Goal: Task Accomplishment & Management: Complete application form

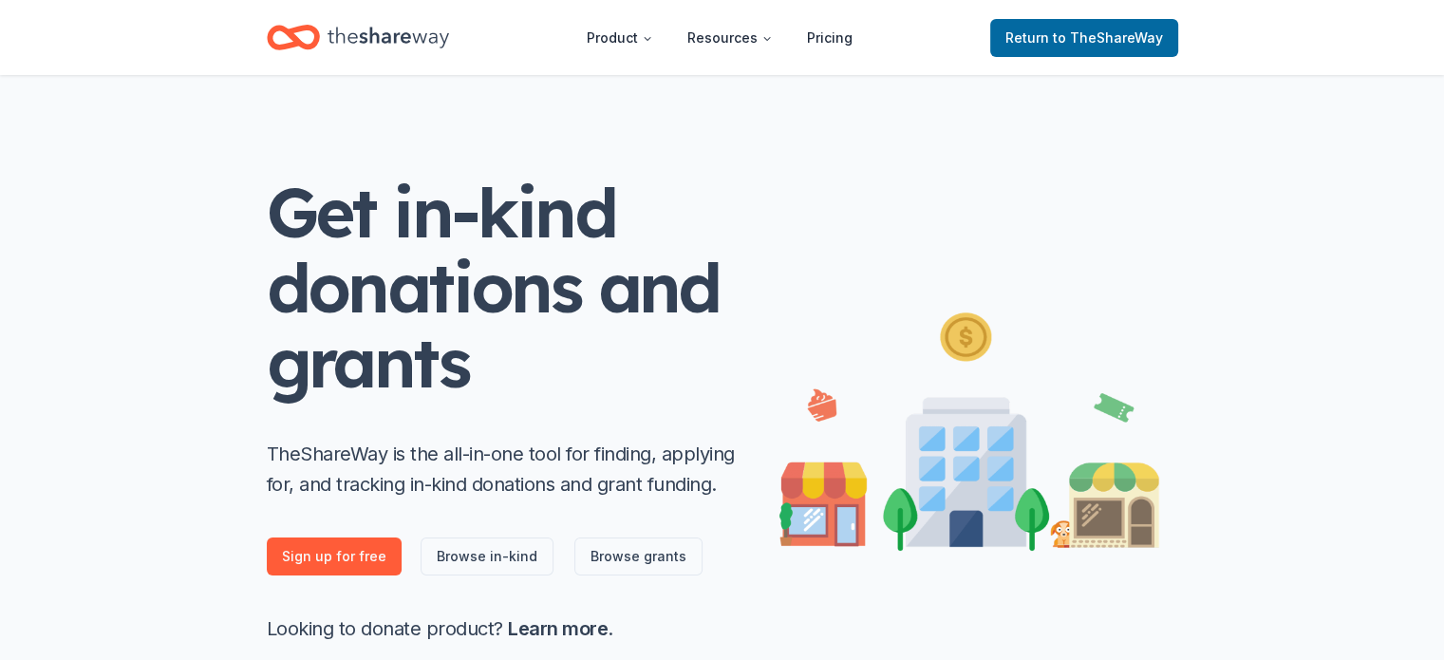
scroll to position [8, 0]
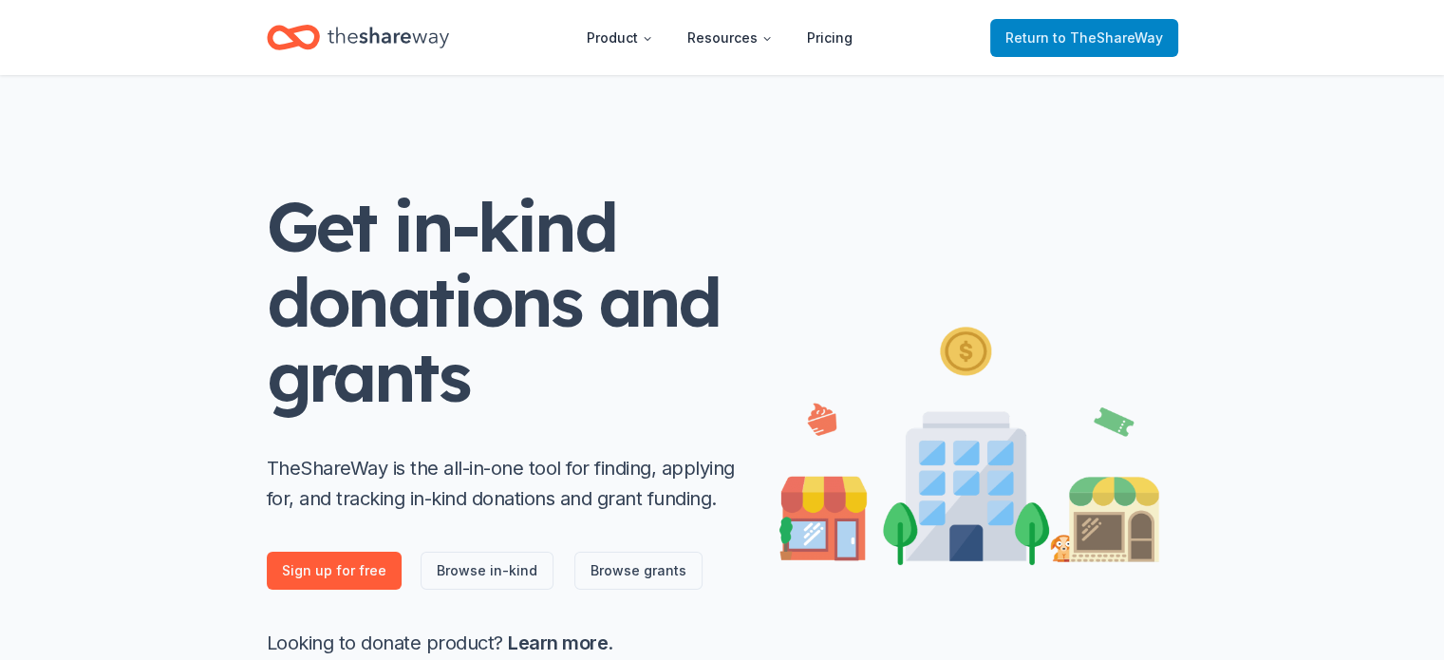
click at [1043, 40] on span "Return to TheShareWay" at bounding box center [1085, 38] width 158 height 23
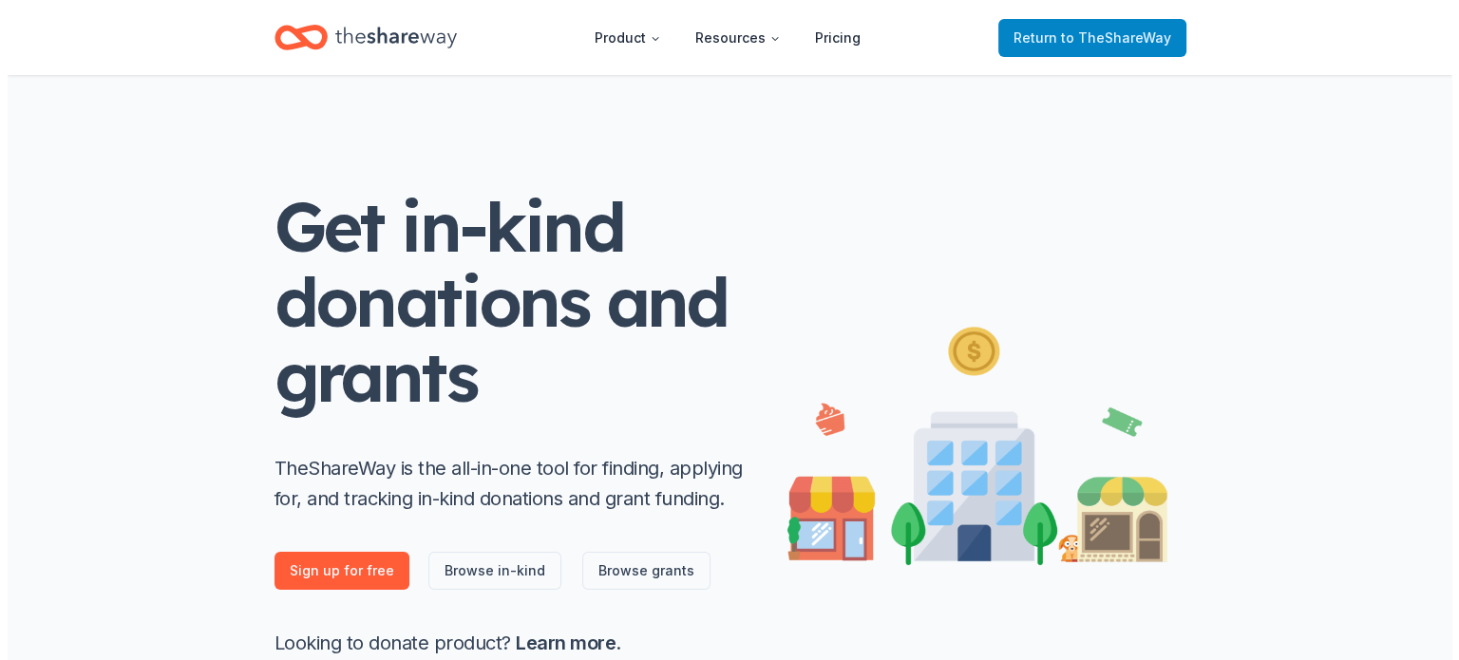
scroll to position [0, 0]
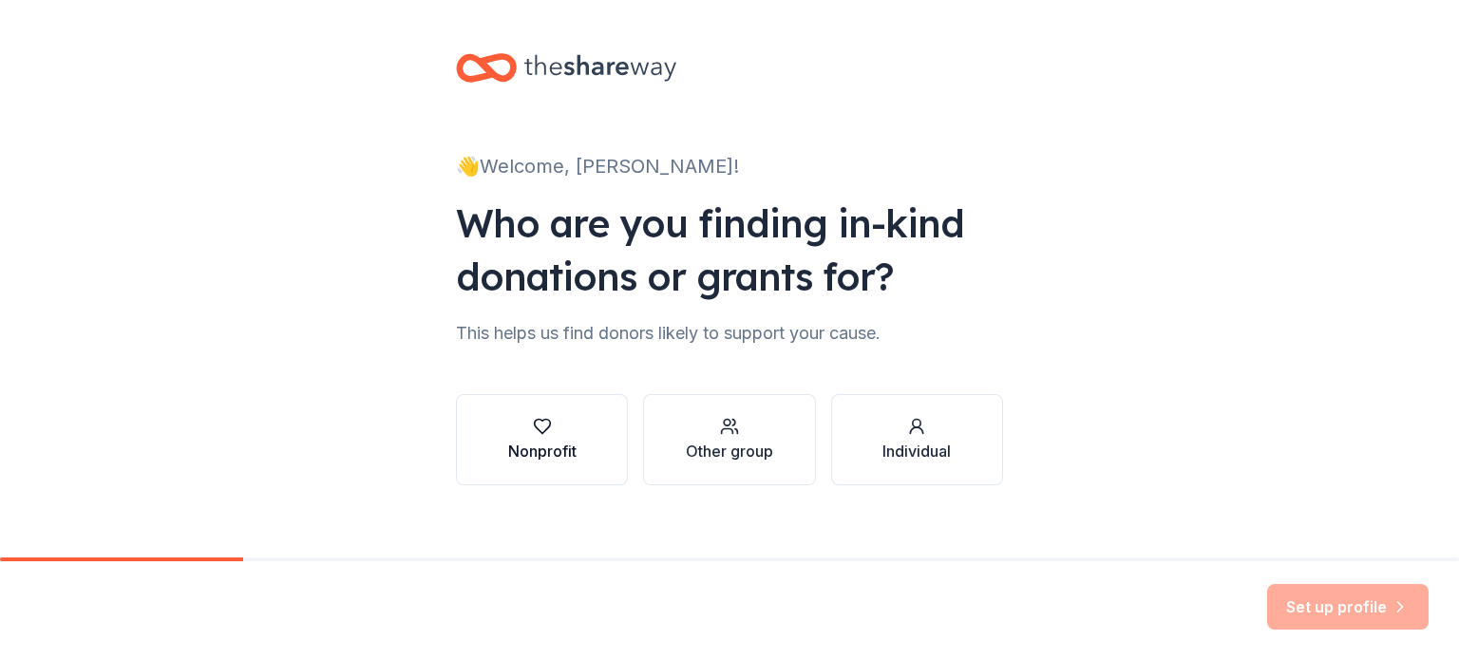
click at [533, 420] on icon "button" at bounding box center [542, 426] width 19 height 19
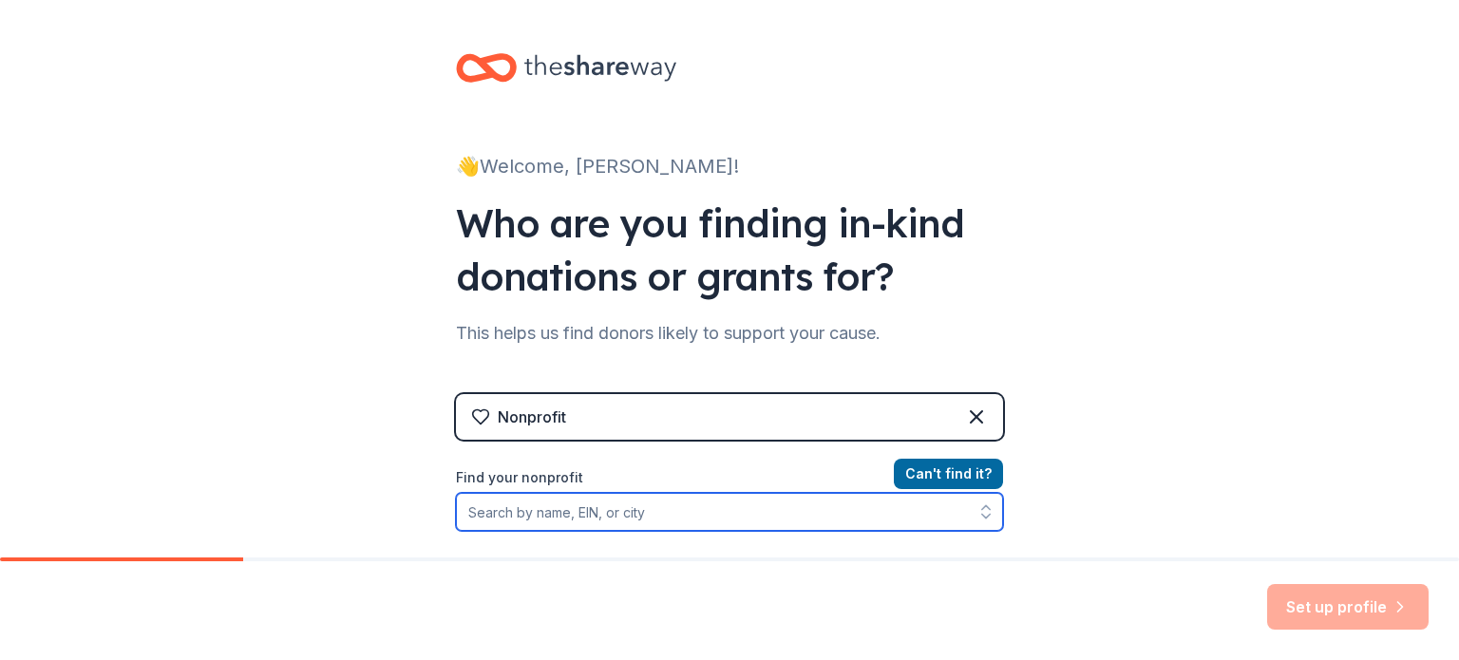
click at [976, 518] on icon "button" at bounding box center [985, 511] width 19 height 19
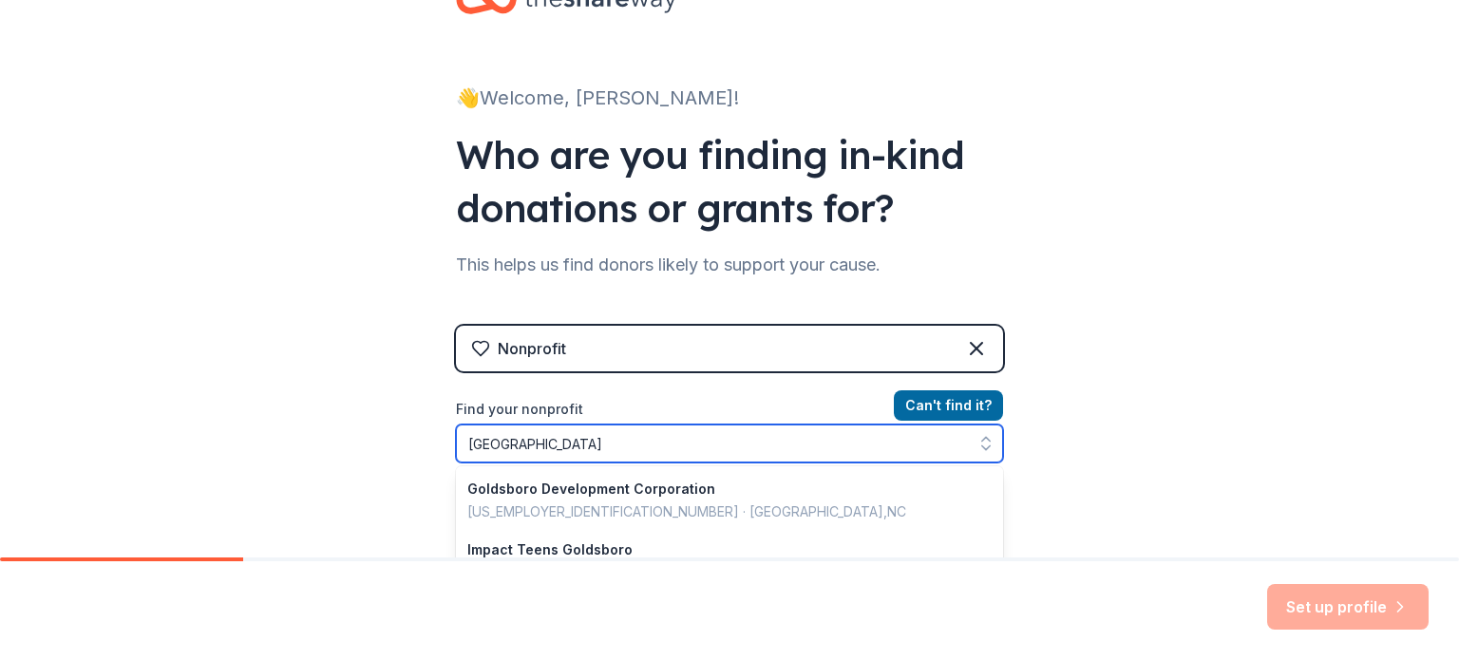
drag, startPoint x: 548, startPoint y: 451, endPoint x: 421, endPoint y: 452, distance: 127.3
click at [425, 451] on div "👋 Welcome, [PERSON_NAME]! Who are you finding in-kind donations or grants for? …" at bounding box center [729, 338] width 608 height 812
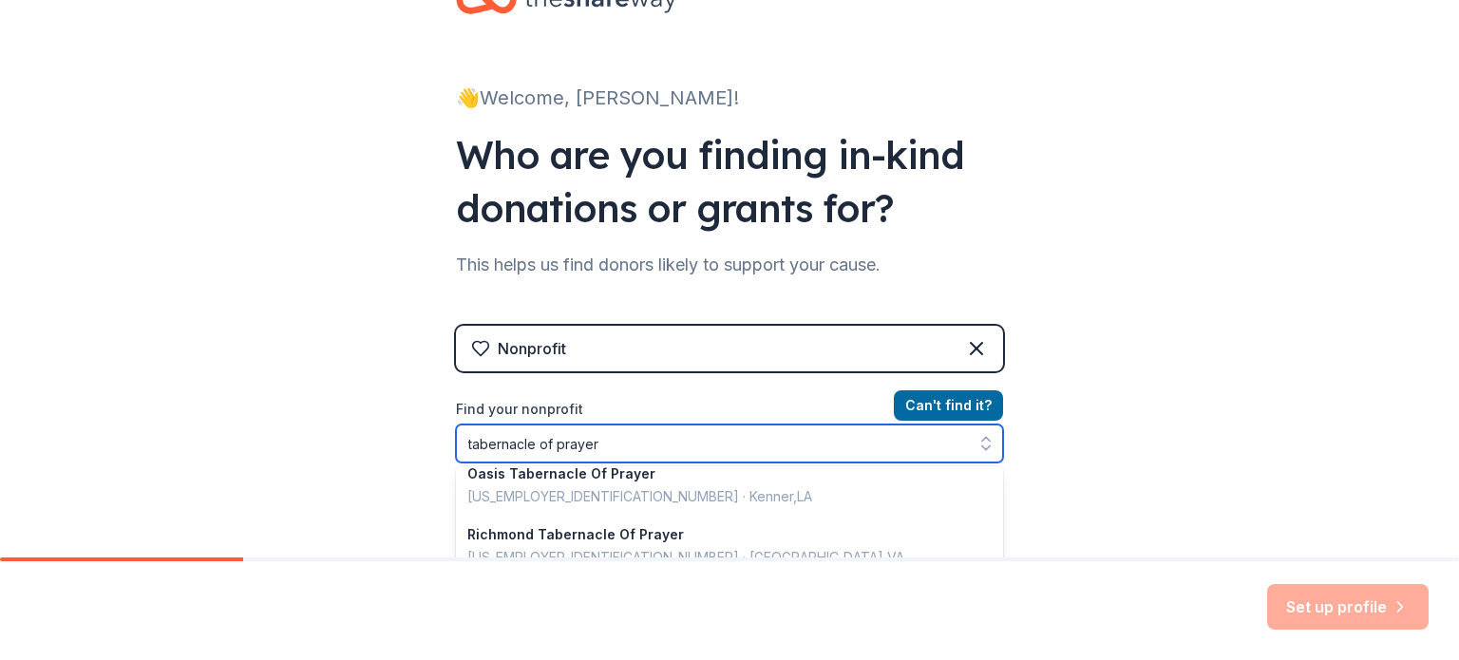
scroll to position [362, 0]
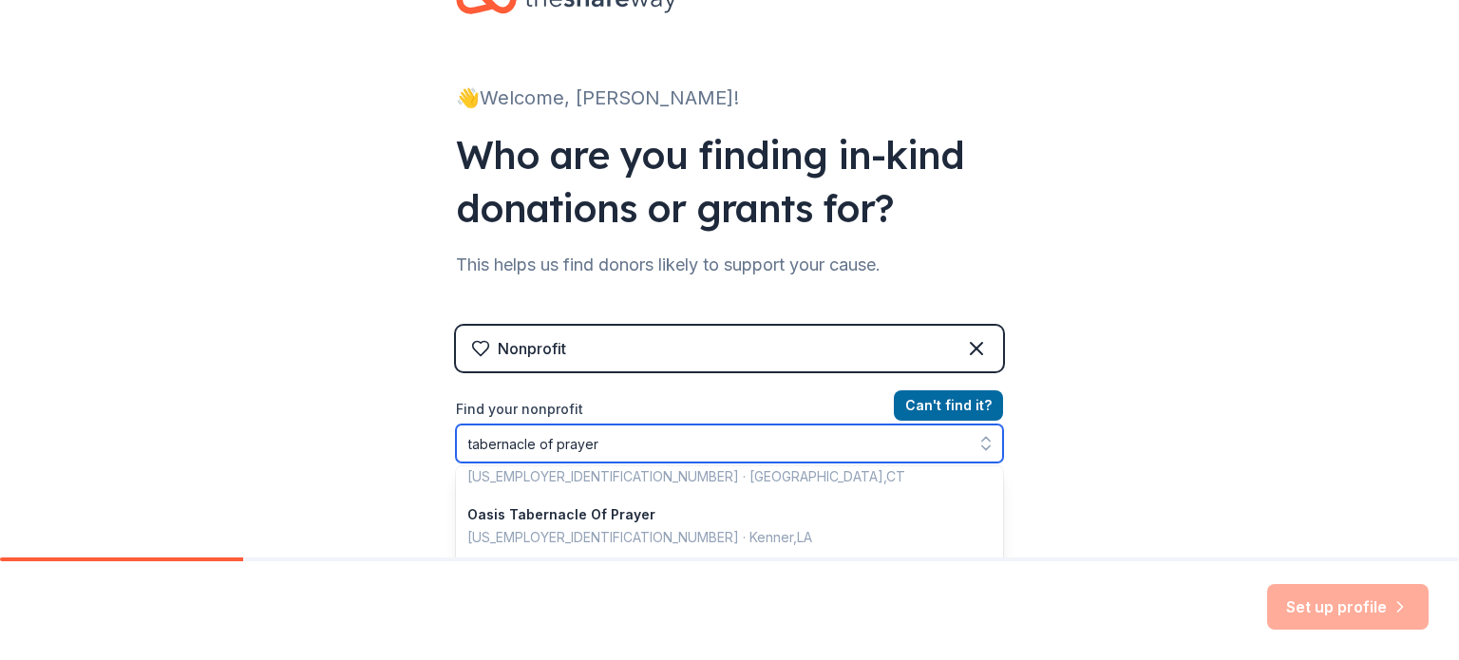
click at [456, 445] on input "tabernacle of prayer" at bounding box center [729, 443] width 547 height 38
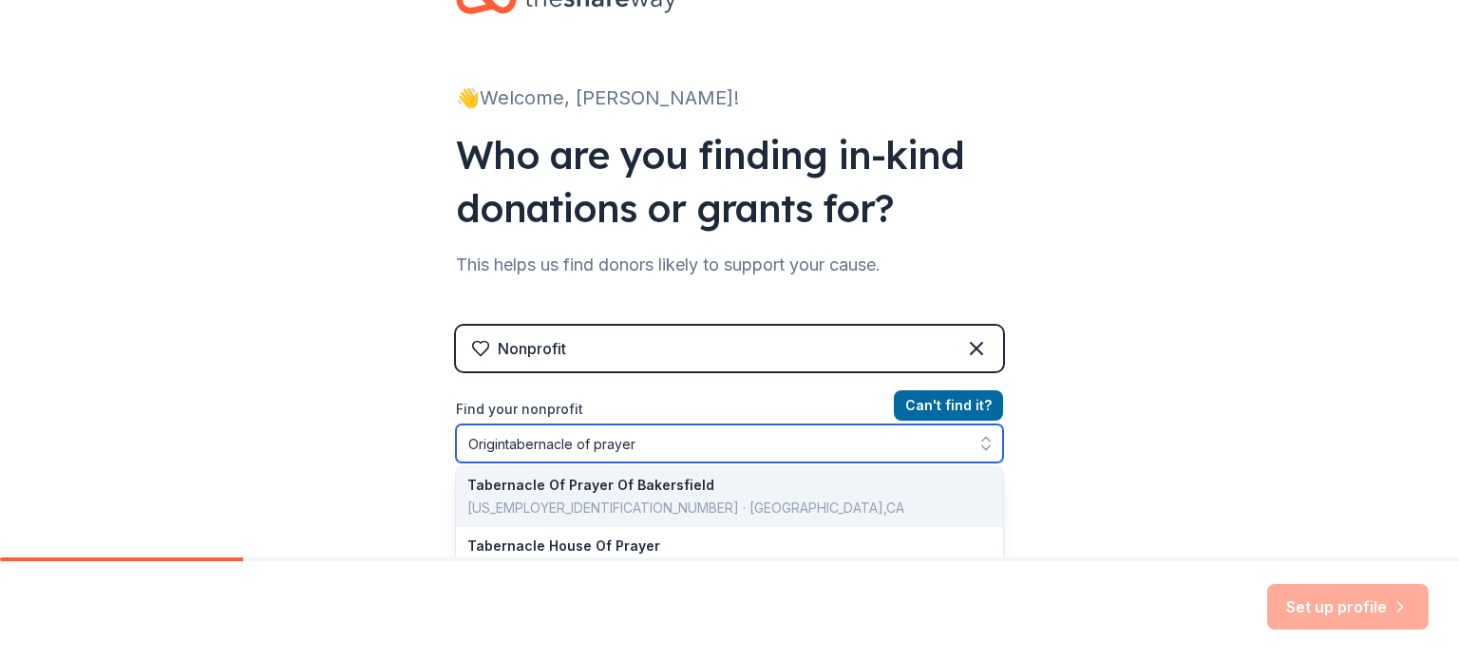
scroll to position [0, 0]
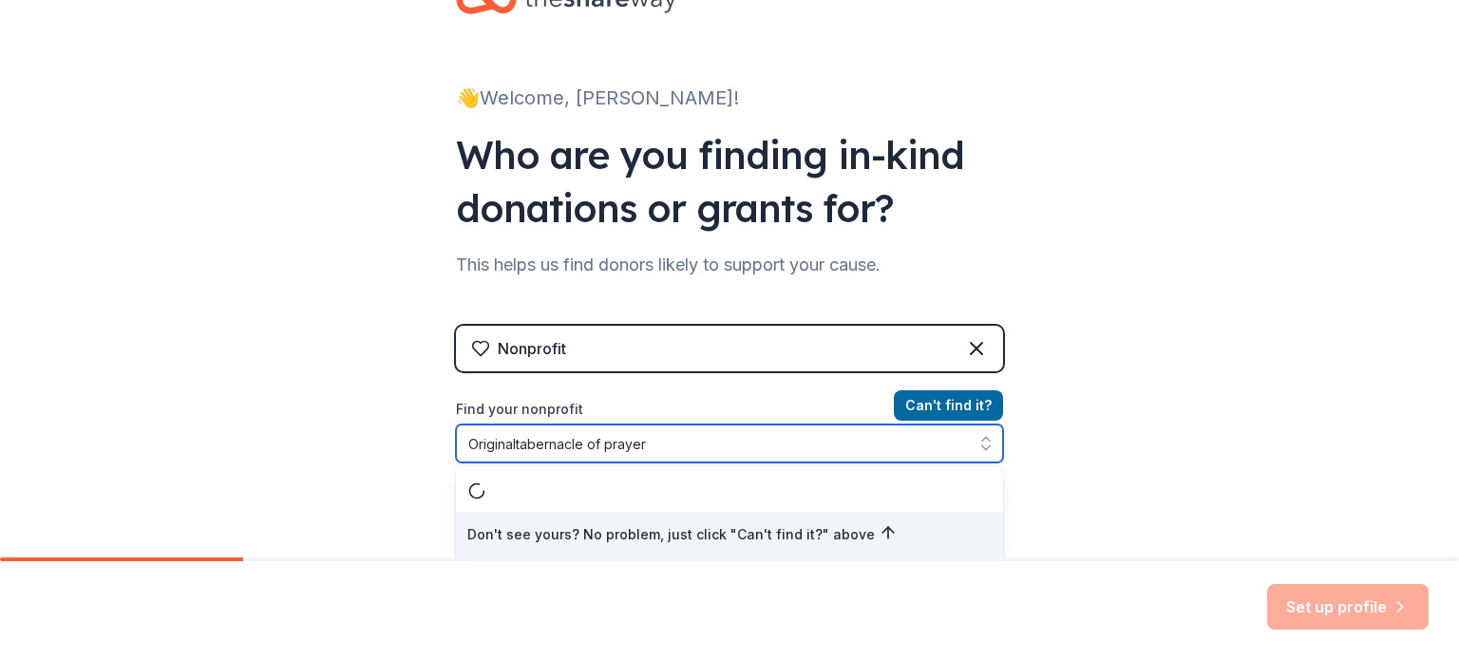
type input "Original tabernacle of prayer"
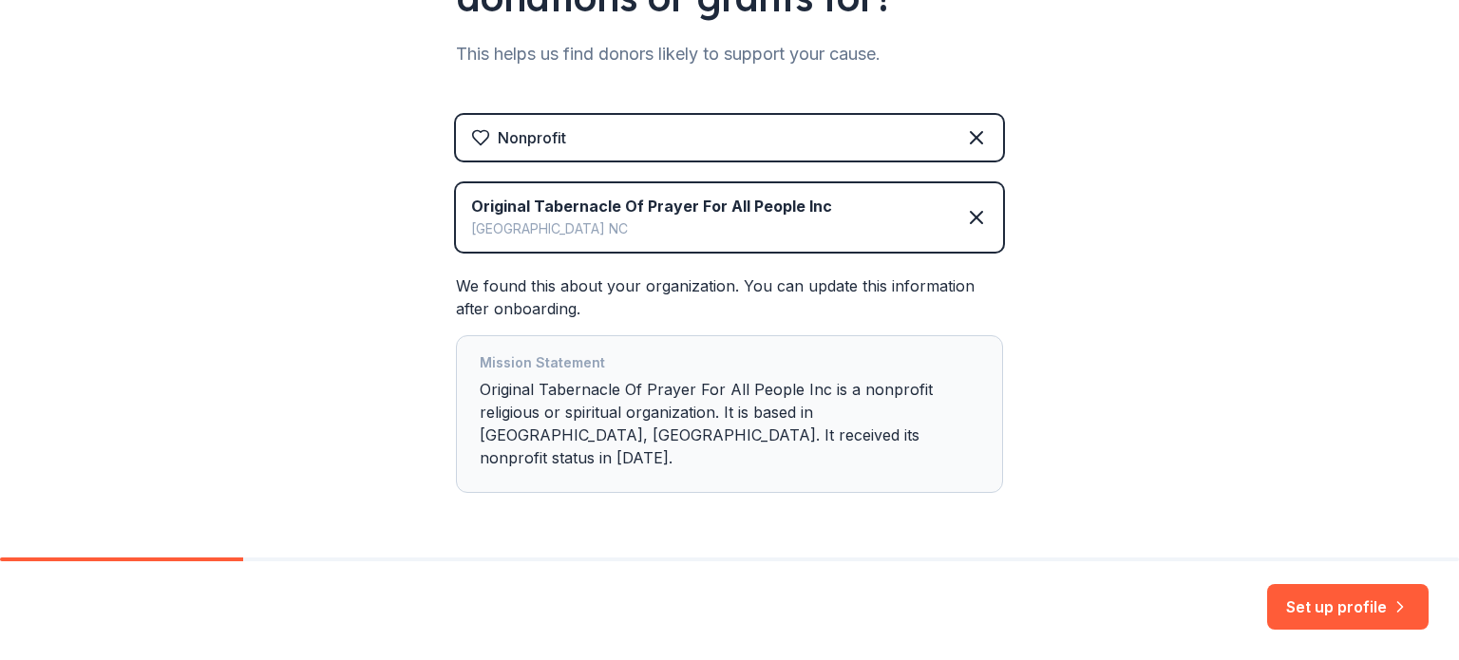
scroll to position [285, 0]
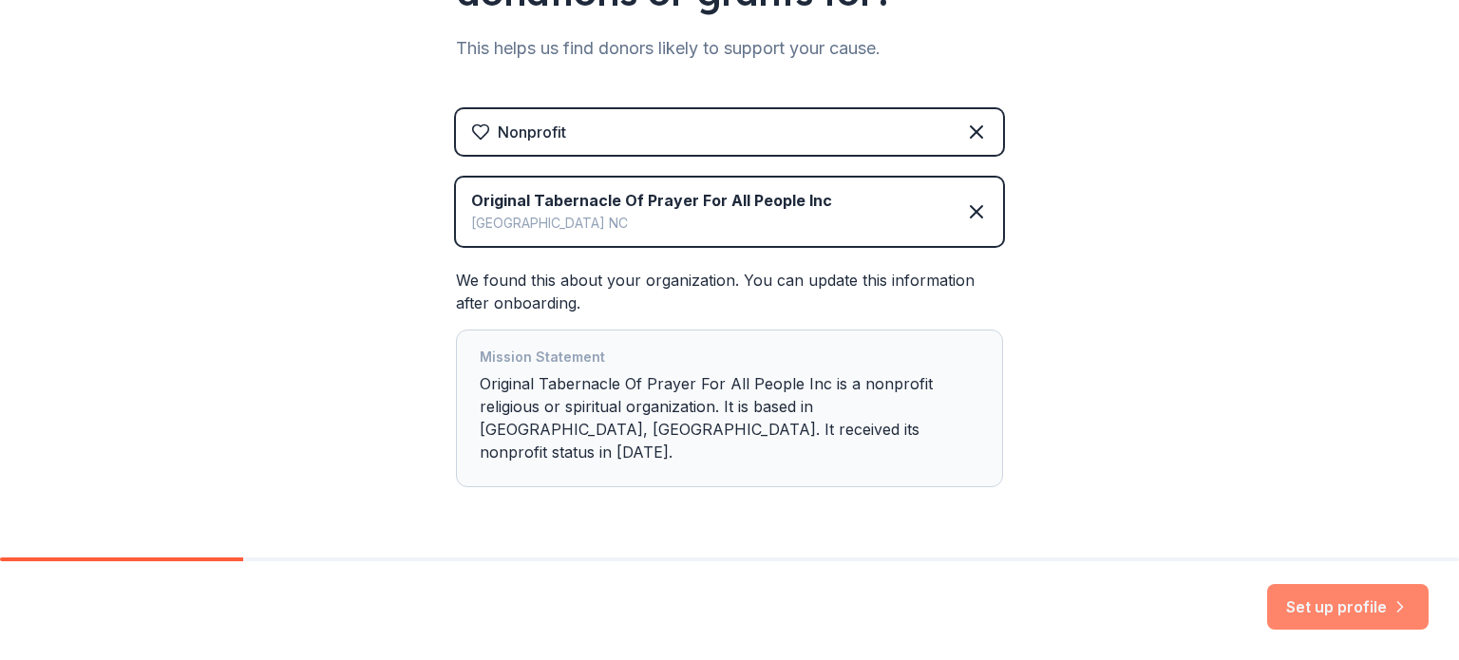
click at [1324, 610] on button "Set up profile" at bounding box center [1347, 607] width 161 height 46
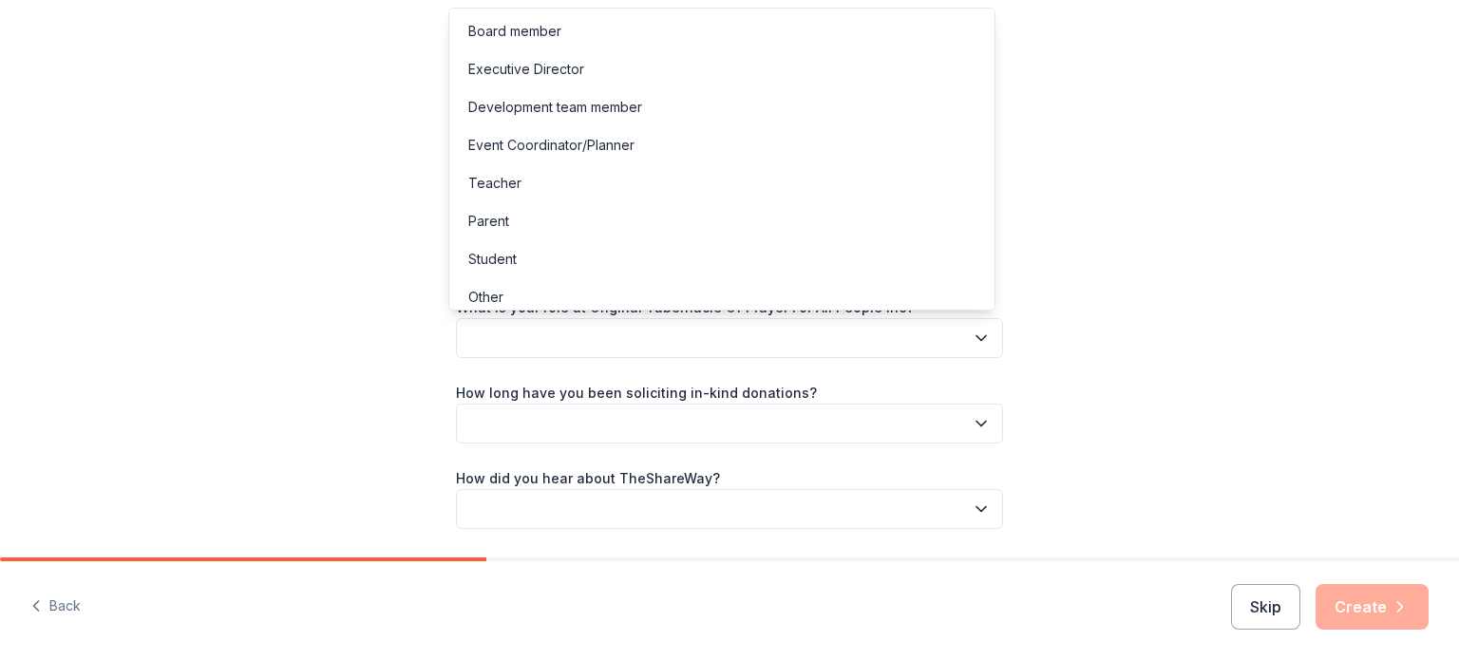
click at [977, 336] on icon "button" at bounding box center [980, 338] width 9 height 5
click at [466, 338] on button "button" at bounding box center [729, 338] width 547 height 40
click at [492, 295] on div "Other" at bounding box center [485, 297] width 35 height 23
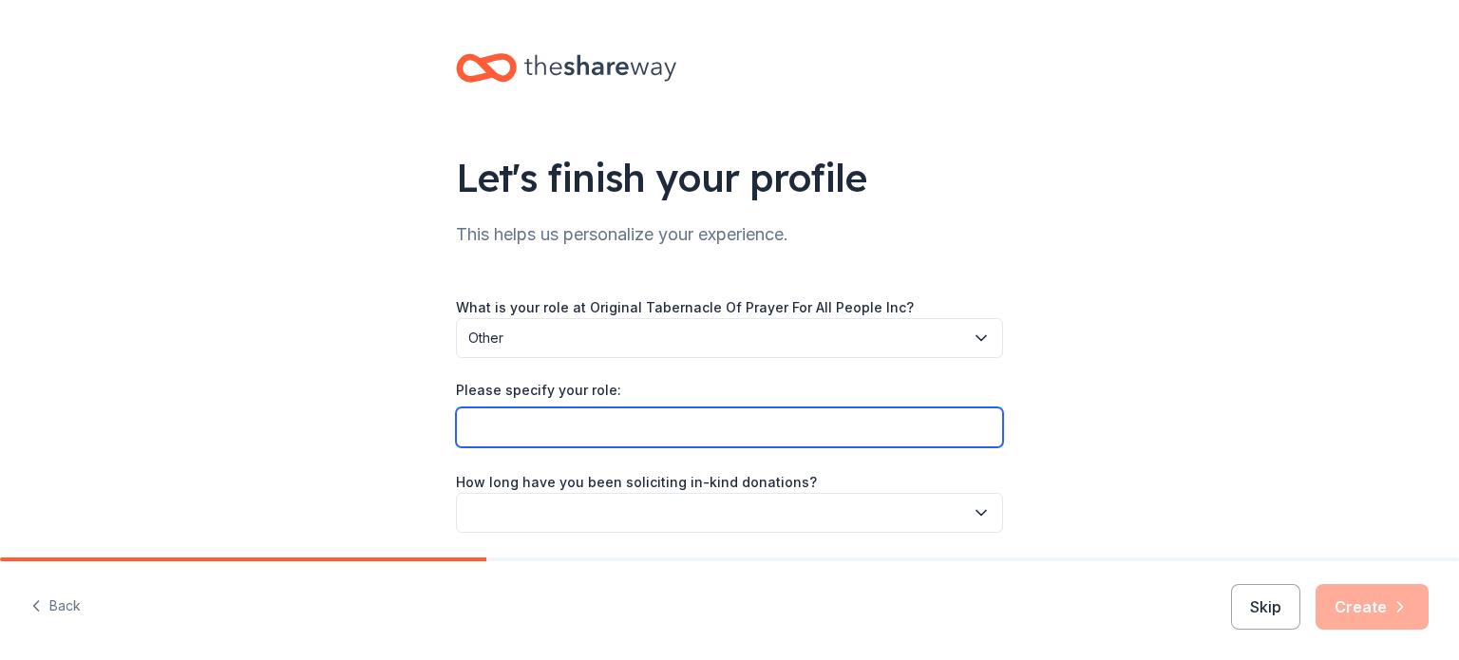
click at [505, 442] on input "Please specify your role:" at bounding box center [729, 427] width 547 height 40
type input "[DEMOGRAPHIC_DATA]"
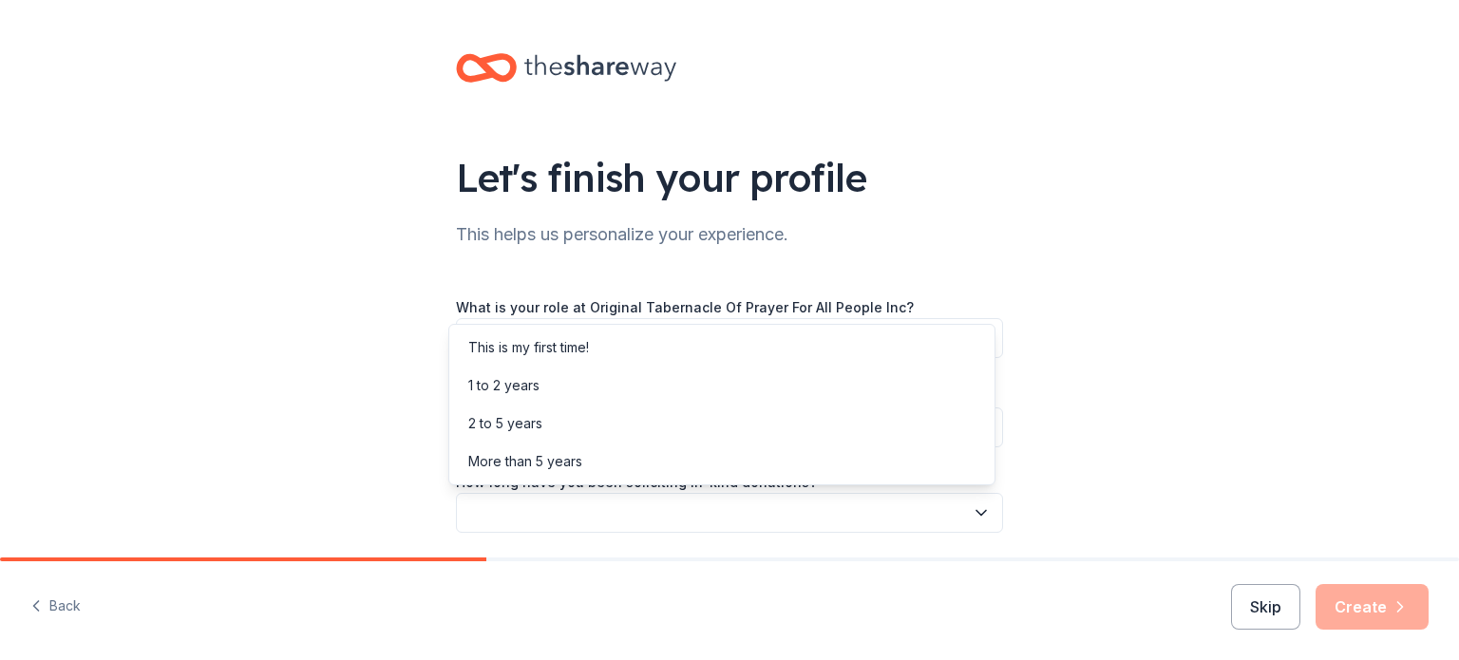
click at [976, 511] on icon "button" at bounding box center [980, 512] width 9 height 5
click at [533, 462] on div "More than 5 years" at bounding box center [525, 461] width 114 height 23
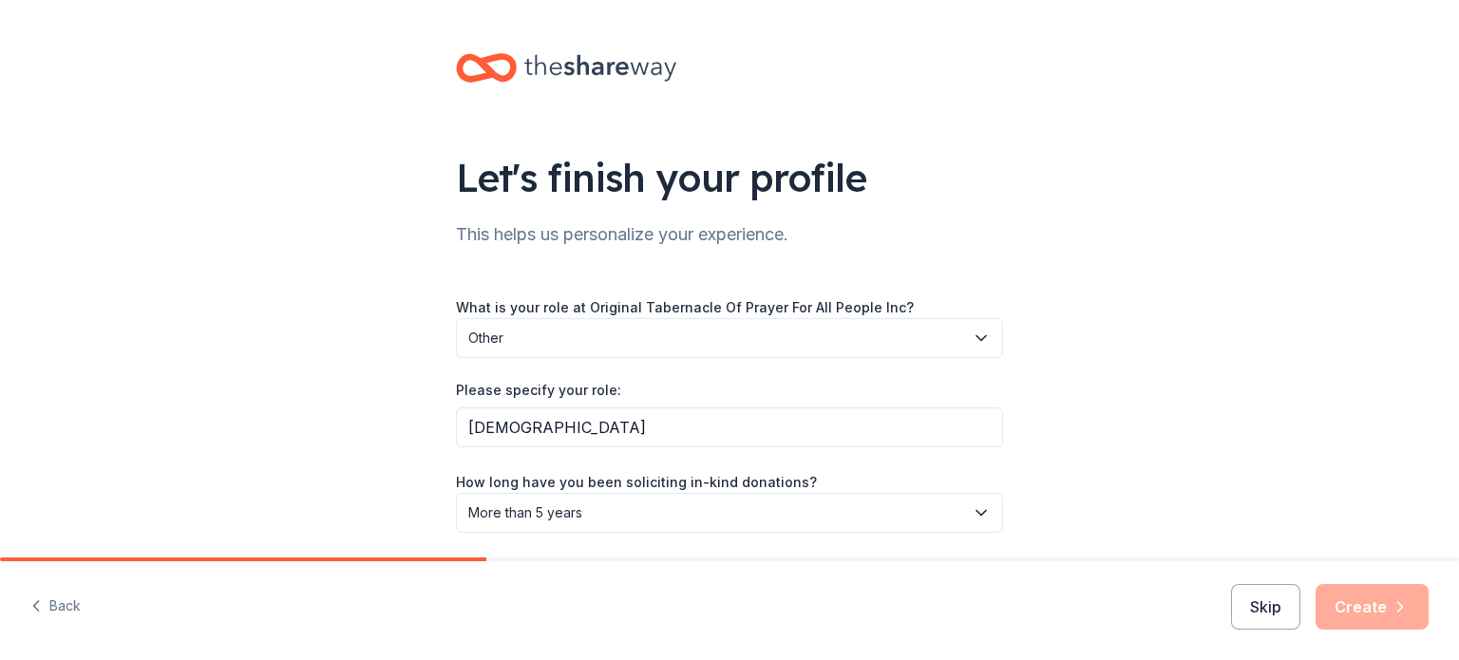
scroll to position [151, 0]
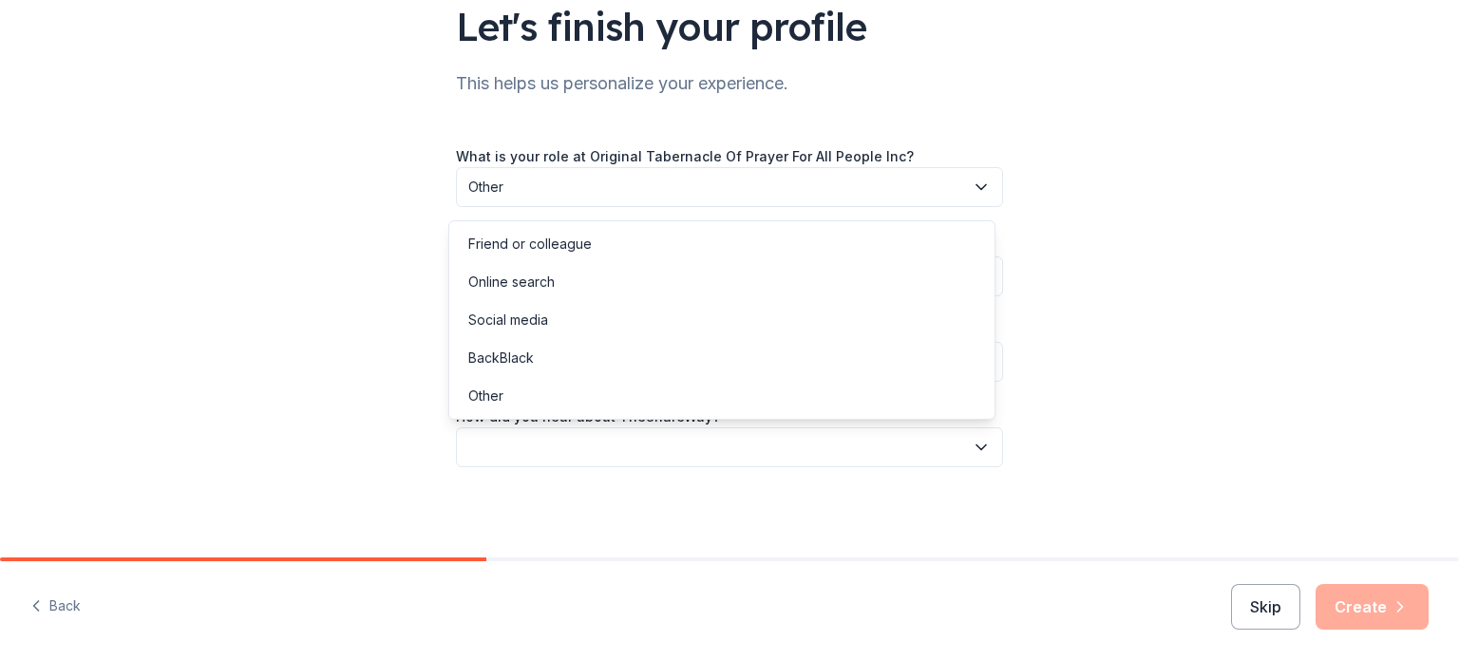
click at [974, 453] on icon "button" at bounding box center [980, 447] width 19 height 19
click at [499, 282] on div "Online search" at bounding box center [511, 282] width 86 height 23
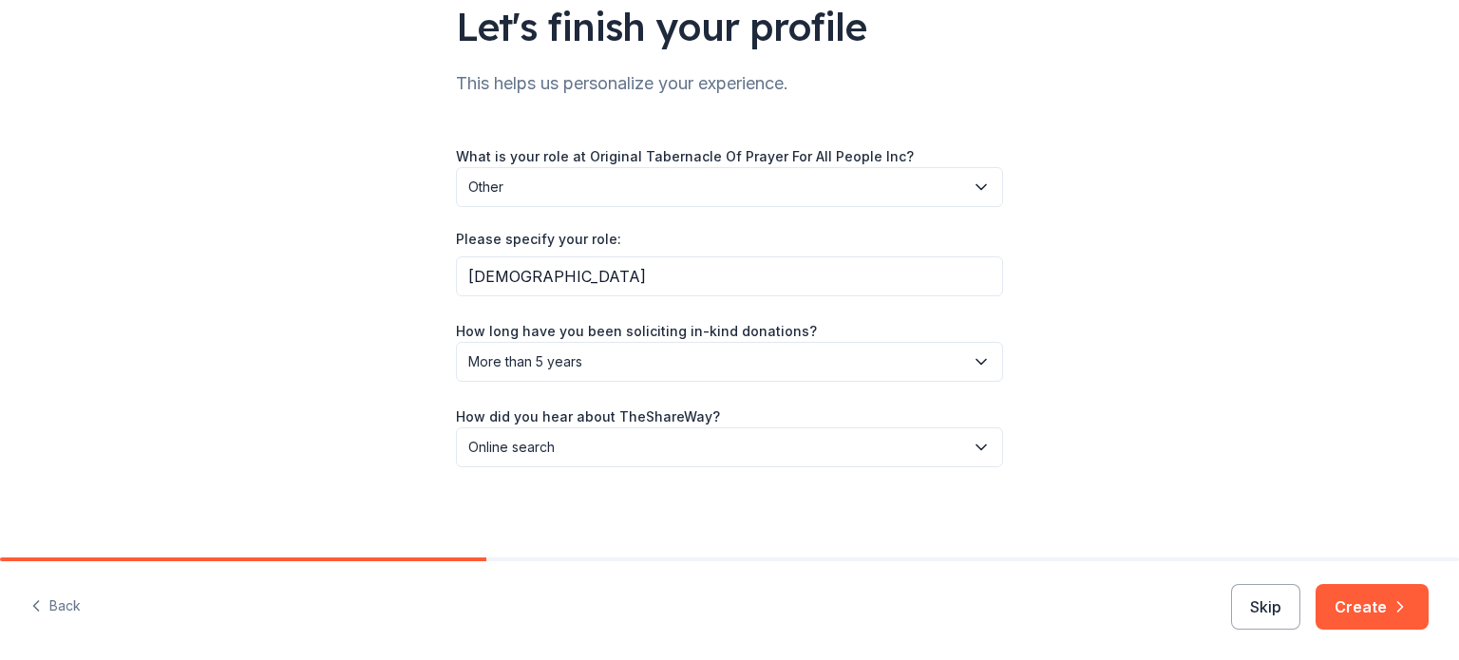
click at [1350, 602] on button "Create" at bounding box center [1371, 607] width 113 height 46
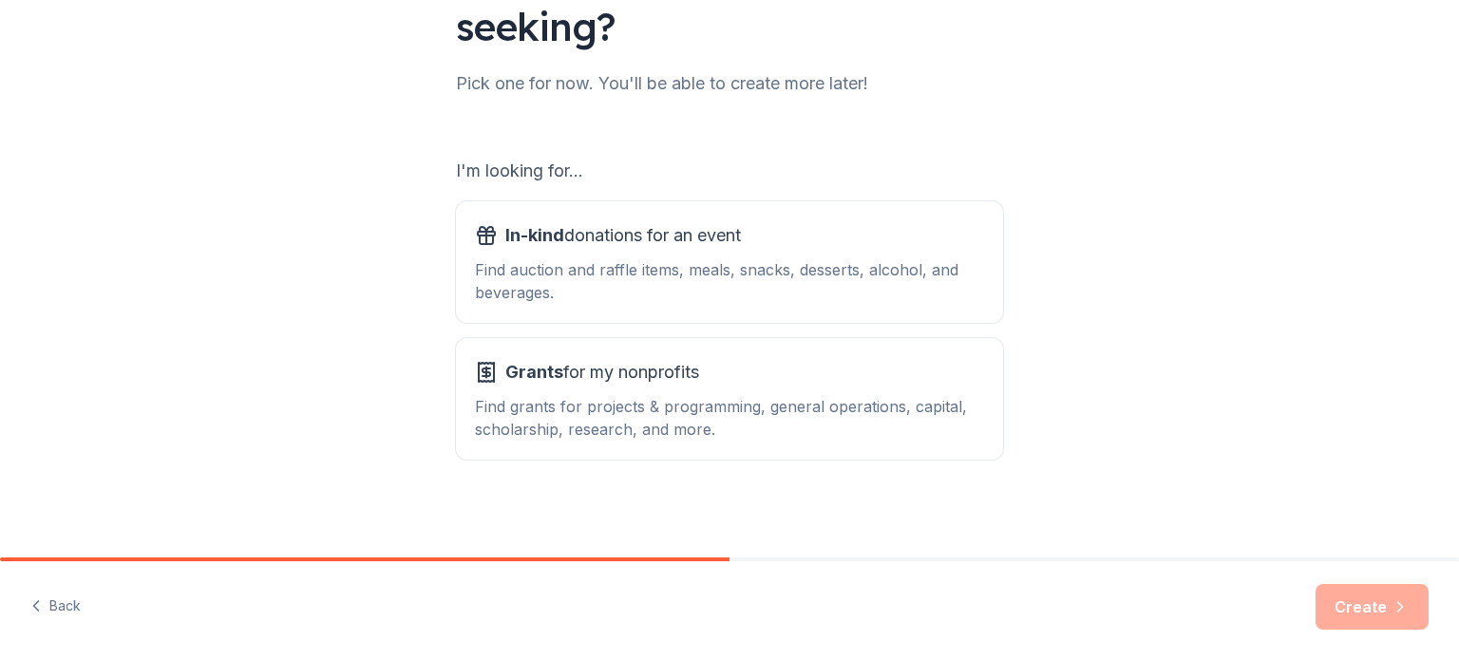
scroll to position [209, 0]
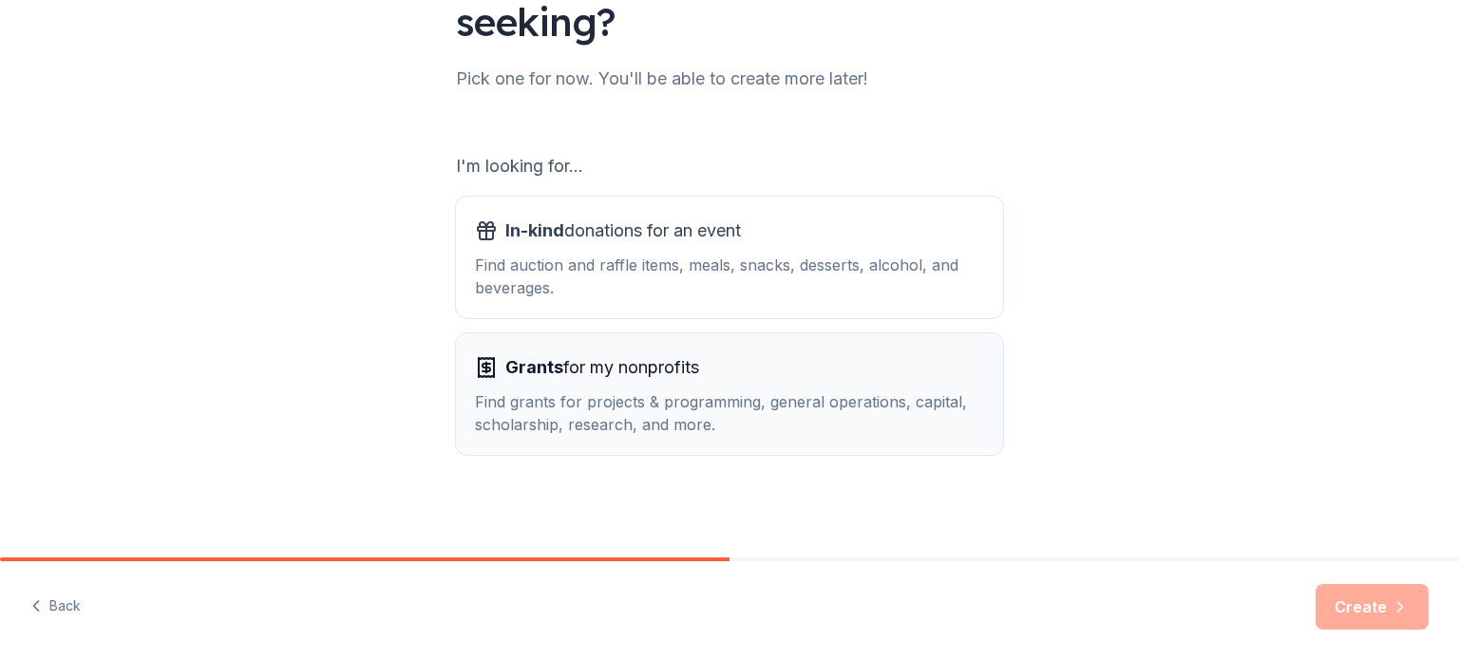
click at [881, 384] on div "Grants for my nonprofits Find grants for projects & programming, general operat…" at bounding box center [729, 394] width 509 height 84
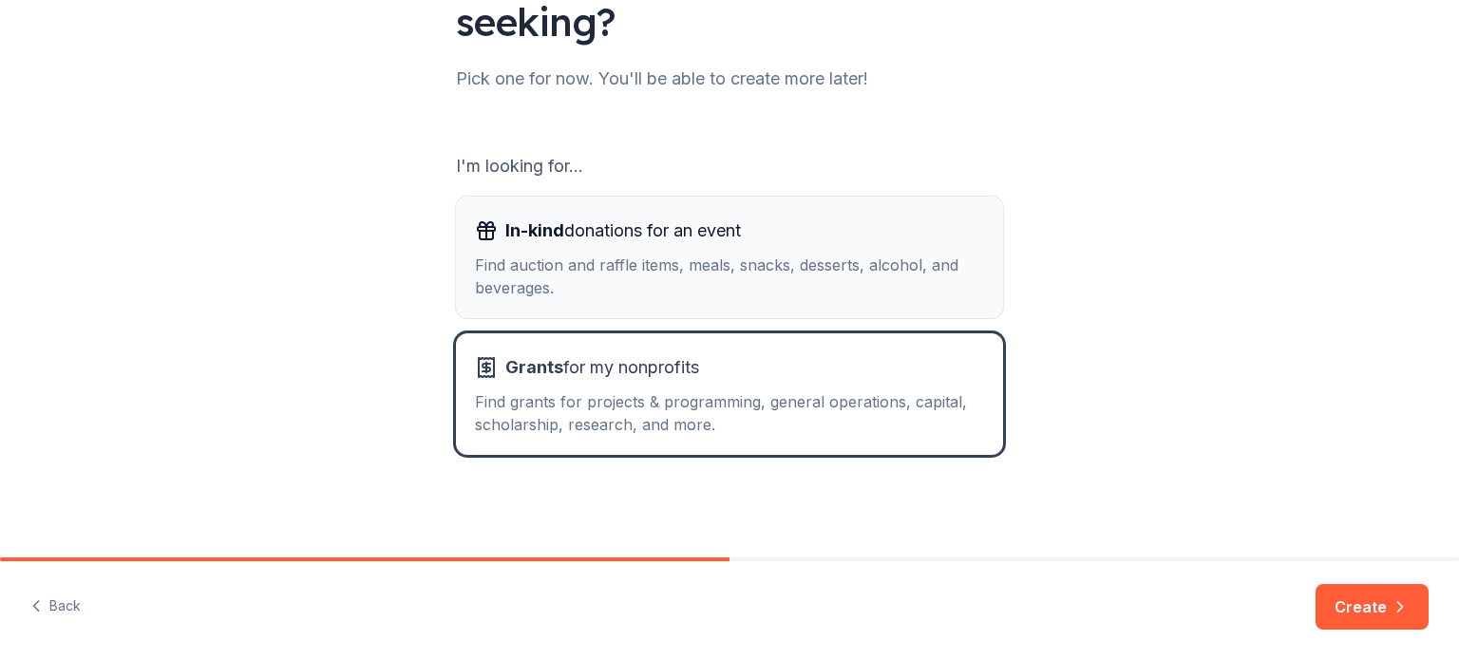
click at [655, 263] on div "Find auction and raffle items, meals, snacks, desserts, alcohol, and beverages." at bounding box center [729, 277] width 509 height 46
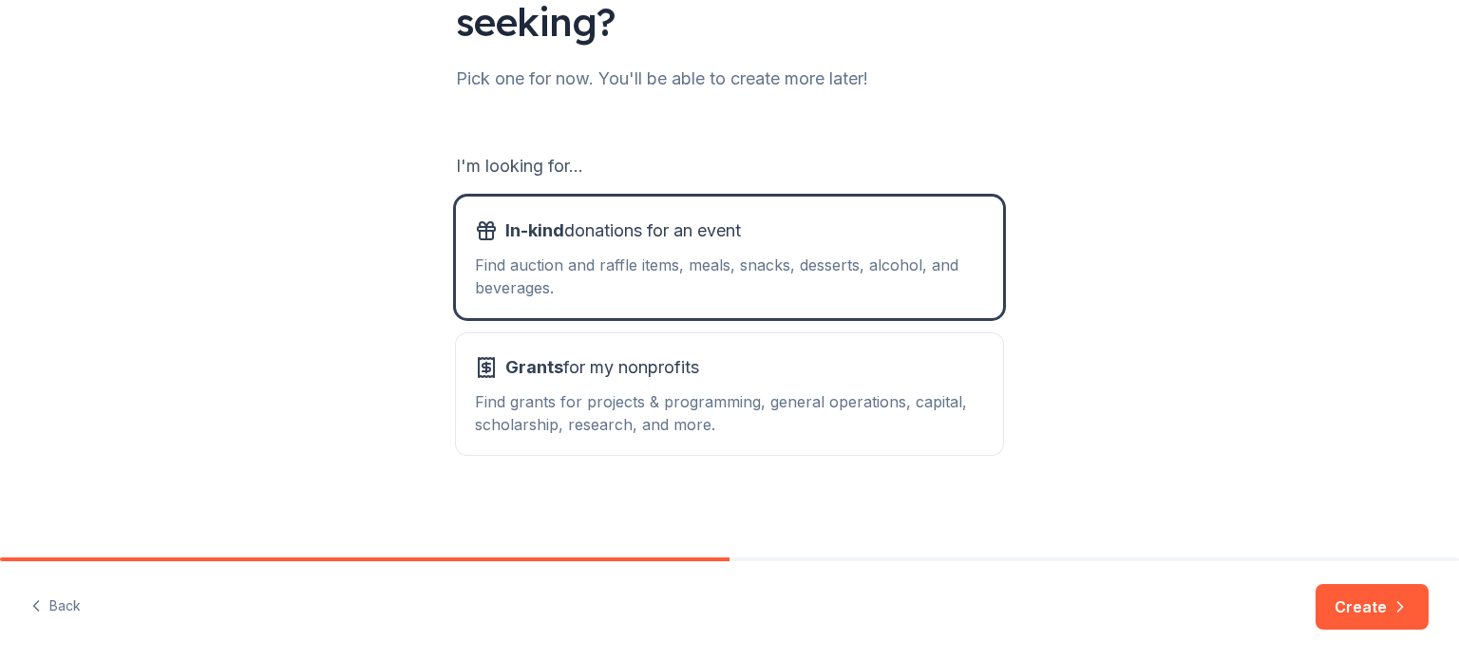
click at [1353, 599] on button "Create" at bounding box center [1371, 607] width 113 height 46
